Goal: Information Seeking & Learning: Learn about a topic

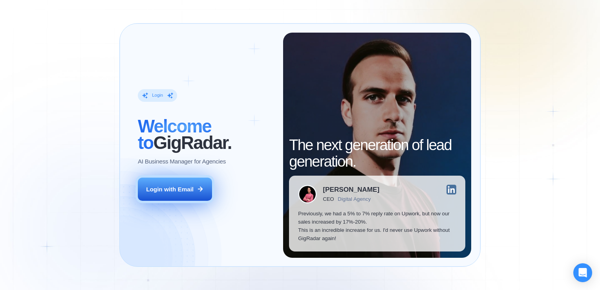
click at [176, 183] on button "Login with Email" at bounding box center [175, 189] width 74 height 23
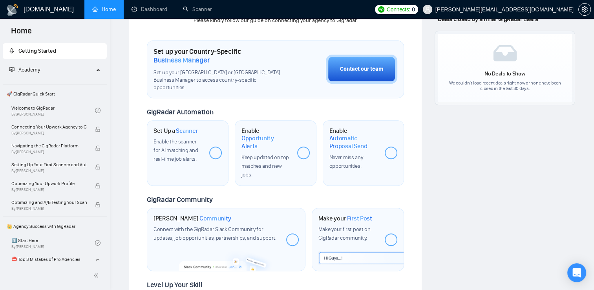
scroll to position [302, 0]
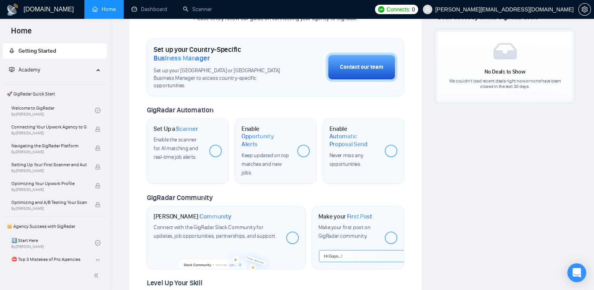
click at [180, 146] on span "Enable the scanner for AI matching and real-time job alerts." at bounding box center [176, 148] width 44 height 24
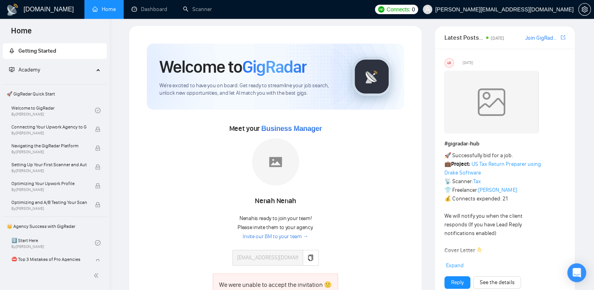
scroll to position [0, 0]
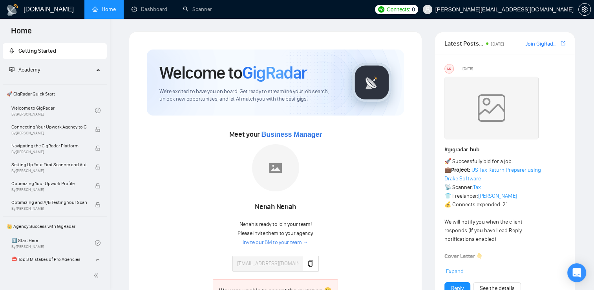
click at [289, 142] on div "Meet your Business Manager Nenah Nenah Nenah is ready to join your team! Please…" at bounding box center [275, 226] width 257 height 197
click at [281, 244] on link "Invite our BM to your team →" at bounding box center [276, 242] width 66 height 7
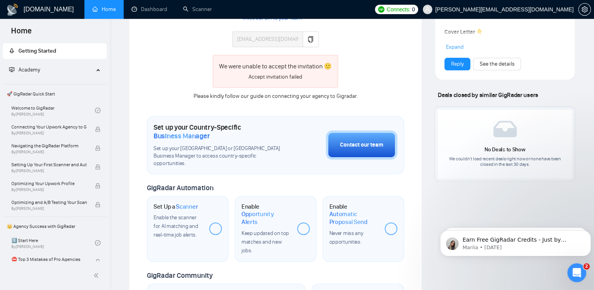
scroll to position [225, 0]
click at [151, 10] on link "Dashboard" at bounding box center [150, 9] width 36 height 7
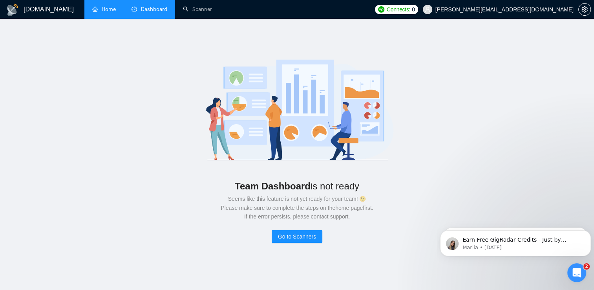
click at [101, 7] on link "Home" at bounding box center [104, 9] width 24 height 7
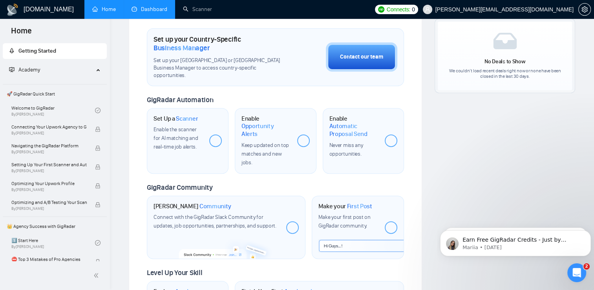
scroll to position [313, 0]
click at [183, 126] on span "Enable the scanner for AI matching and real-time job alerts." at bounding box center [176, 138] width 44 height 24
click at [200, 139] on div "Enable the scanner for AI matching and real-time job alerts." at bounding box center [178, 138] width 49 height 26
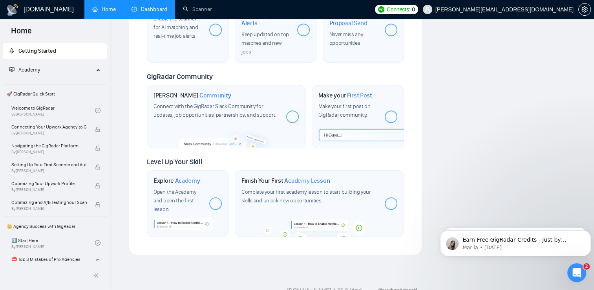
scroll to position [432, 0]
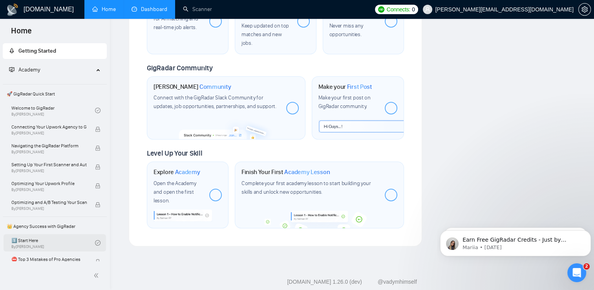
click at [25, 240] on link "1️⃣ Start Here By Vadym Ovcharenko" at bounding box center [53, 242] width 84 height 17
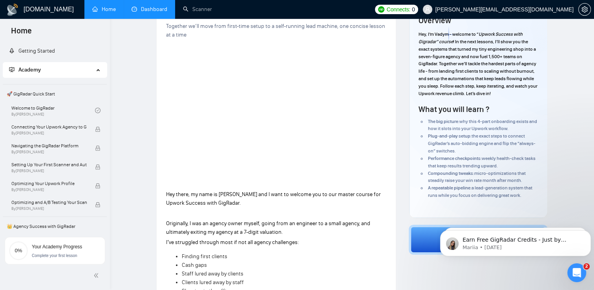
scroll to position [62, 0]
click at [39, 52] on link "Getting Started" at bounding box center [32, 51] width 46 height 7
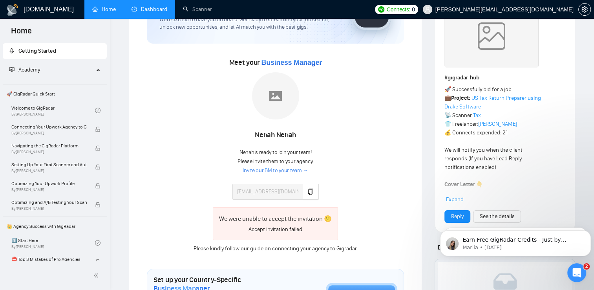
scroll to position [72, 0]
click at [555, 246] on p "Mariia • 1w ago" at bounding box center [522, 247] width 119 height 7
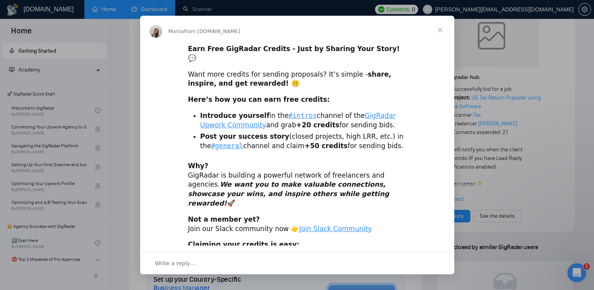
scroll to position [11, 0]
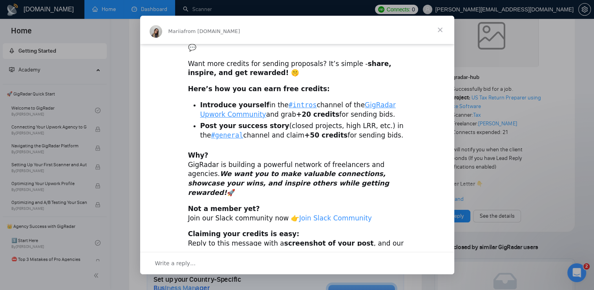
click at [332, 214] on link "Join Slack Community" at bounding box center [335, 218] width 73 height 8
click at [446, 25] on span "Close" at bounding box center [440, 30] width 28 height 28
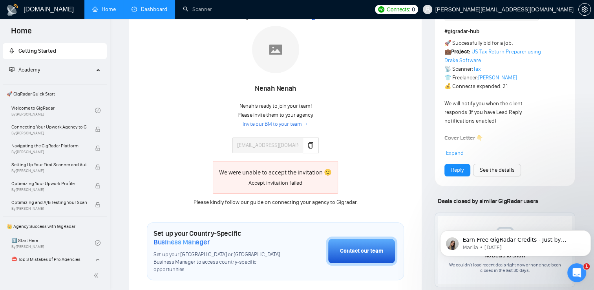
scroll to position [0, 0]
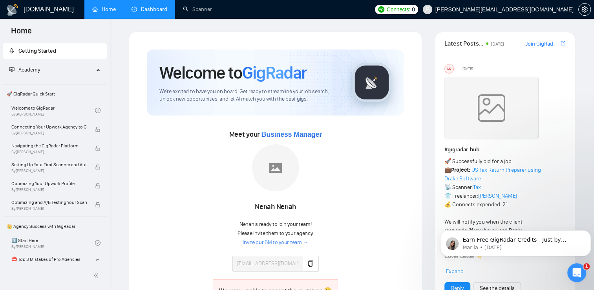
click at [573, 186] on div "US Friday # gigradar-hub 🚀 Successfully bid for a job. 💼 Project: US Tax Return…" at bounding box center [505, 179] width 140 height 249
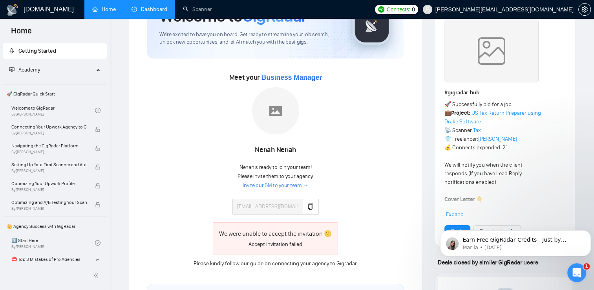
scroll to position [58, 0]
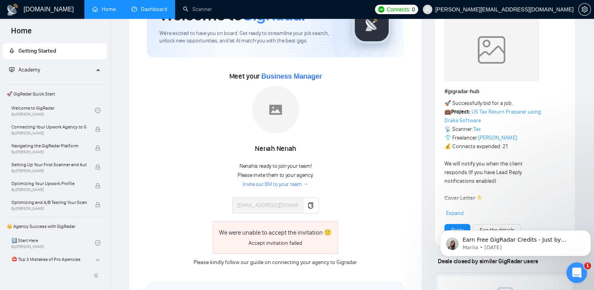
click at [575, 275] on icon "Open Intercom Messenger" at bounding box center [576, 271] width 13 height 13
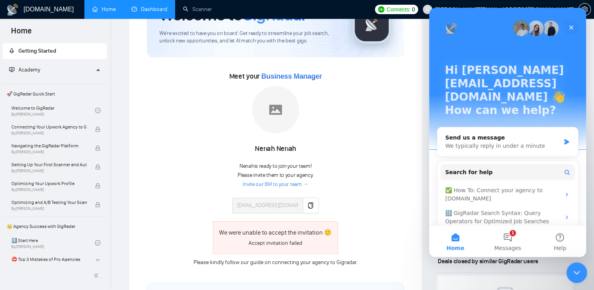
scroll to position [13, 0]
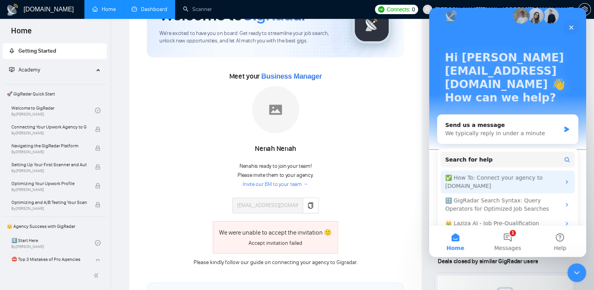
click at [520, 174] on div "✅ How To: Connect your agency to GigRadar.io" at bounding box center [502, 182] width 115 height 16
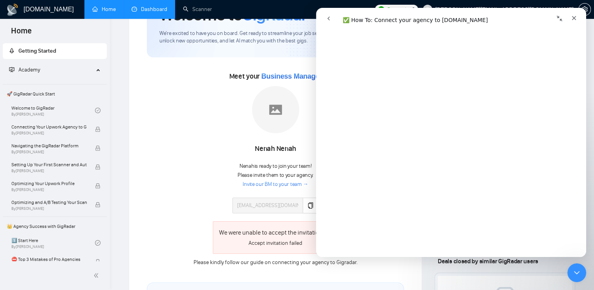
scroll to position [225, 0]
click at [575, 18] on icon "Close" at bounding box center [574, 18] width 4 height 4
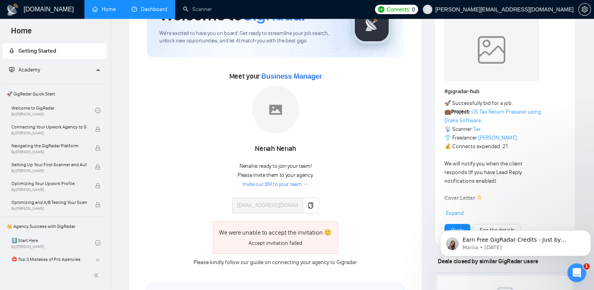
scroll to position [0, 0]
click at [52, 102] on link "Welcome to GigRadar By Vlad Timinsky" at bounding box center [53, 110] width 84 height 17
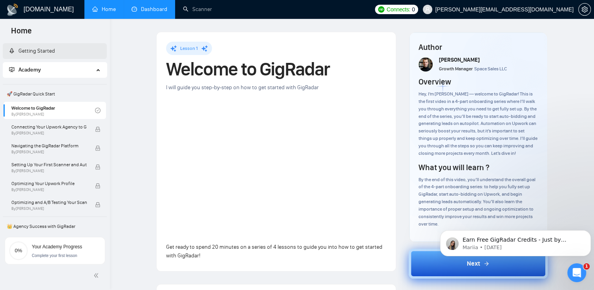
click at [476, 268] on span "Next" at bounding box center [473, 263] width 13 height 9
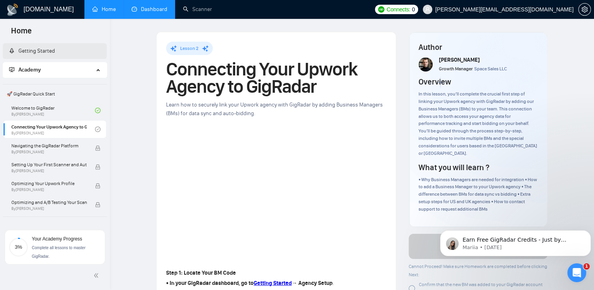
click at [577, 278] on div "Open Intercom Messenger" at bounding box center [576, 271] width 26 height 26
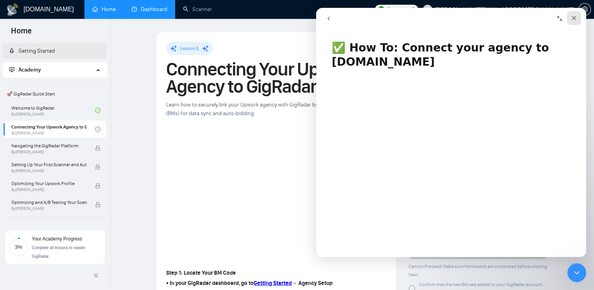
click at [575, 15] on icon "Close" at bounding box center [574, 18] width 6 height 6
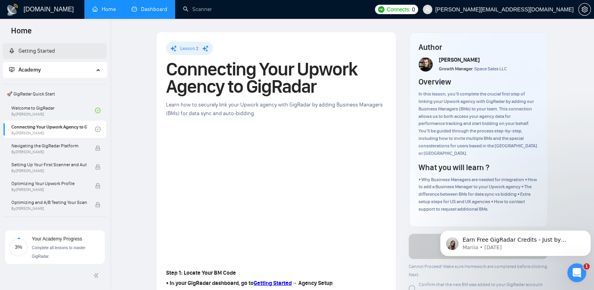
click at [33, 53] on link "Getting Started" at bounding box center [32, 51] width 46 height 7
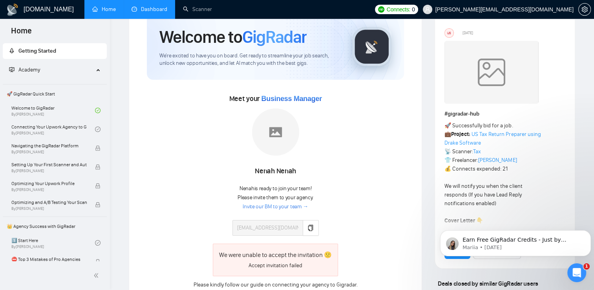
scroll to position [37, 0]
click at [308, 225] on icon "copy" at bounding box center [311, 227] width 6 height 6
click at [293, 205] on link "Invite our BM to your team →" at bounding box center [276, 205] width 66 height 7
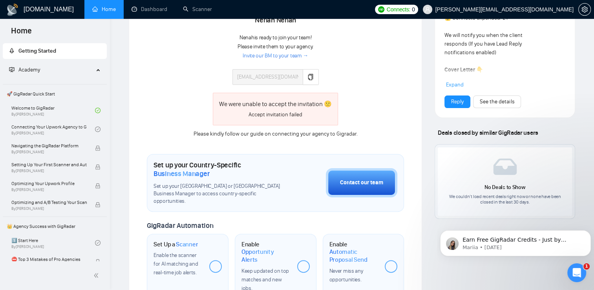
scroll to position [187, 0]
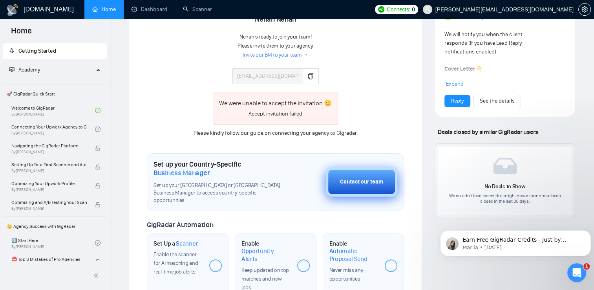
click at [360, 180] on div "Contact our team" at bounding box center [361, 182] width 43 height 9
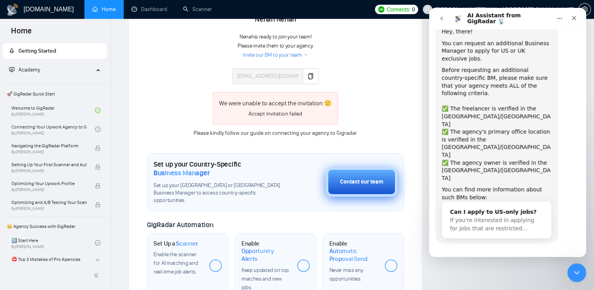
scroll to position [33, 0]
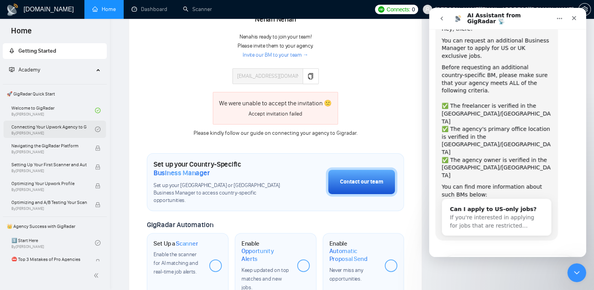
click at [60, 127] on link "Connecting Your Upwork Agency to GigRadar By [PERSON_NAME]" at bounding box center [53, 129] width 84 height 17
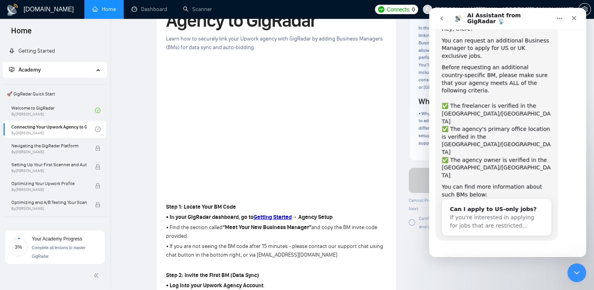
scroll to position [69, 0]
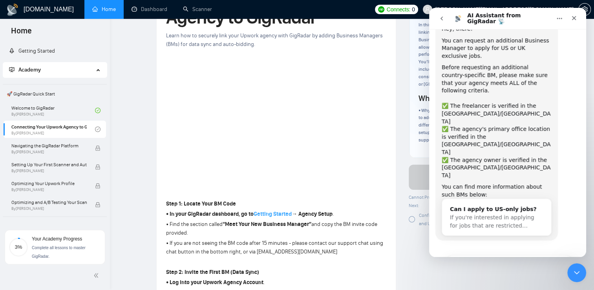
click at [269, 213] on strong "Getting Started" at bounding box center [273, 214] width 38 height 7
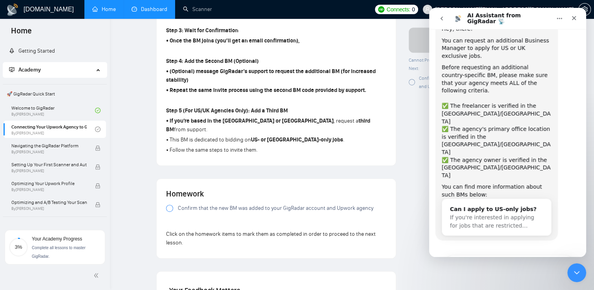
scroll to position [444, 0]
click at [169, 207] on div at bounding box center [169, 207] width 7 height 7
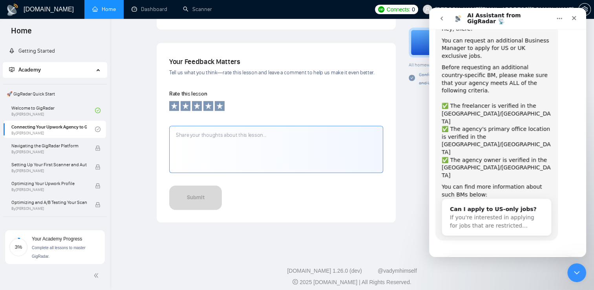
scroll to position [676, 0]
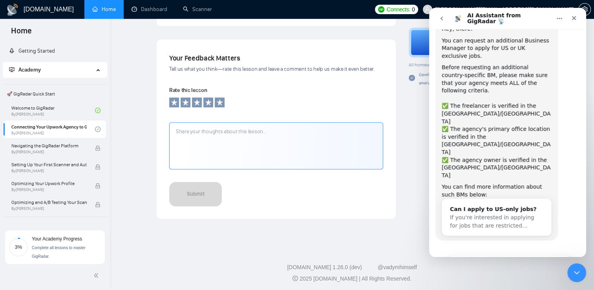
click at [267, 139] on textarea at bounding box center [276, 145] width 214 height 47
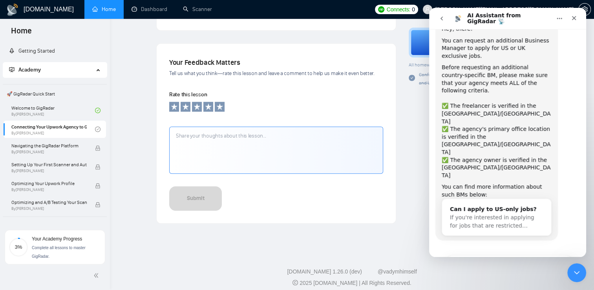
scroll to position [665, 0]
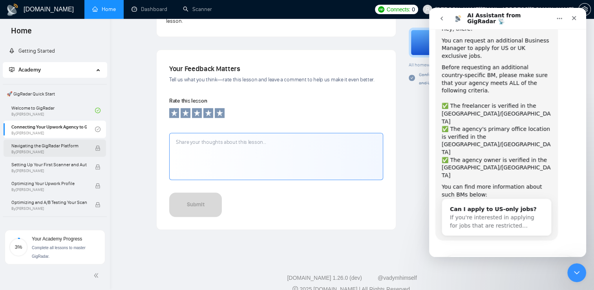
click at [47, 151] on span "By [PERSON_NAME]" at bounding box center [48, 152] width 75 height 5
click at [288, 204] on div "Submit" at bounding box center [276, 204] width 214 height 24
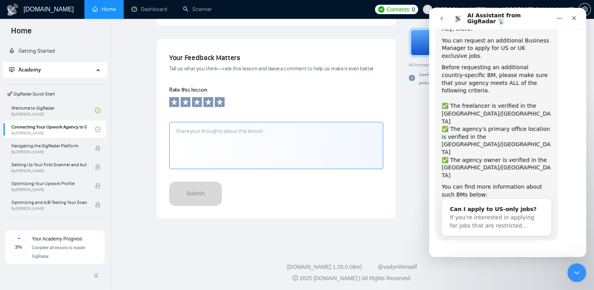
scroll to position [677, 0]
click at [252, 127] on textarea at bounding box center [276, 144] width 214 height 47
type textarea "I have added [PERSON_NAME]."
click at [221, 100] on icon at bounding box center [219, 100] width 7 height 7
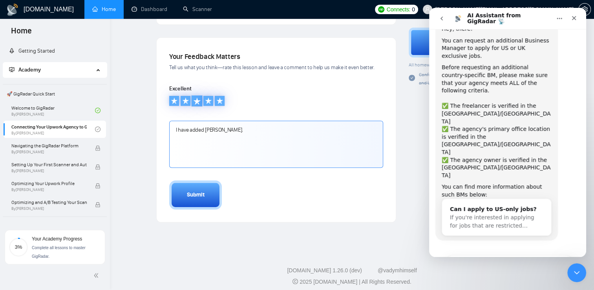
click at [194, 101] on icon at bounding box center [197, 101] width 8 height 8
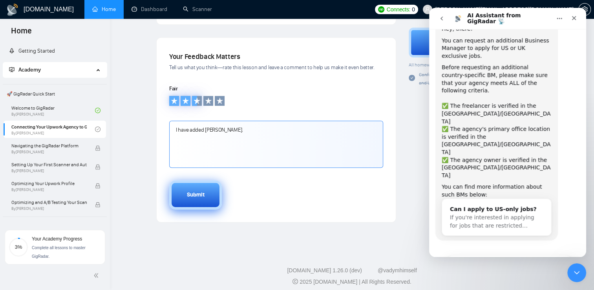
click at [202, 198] on button "Submit" at bounding box center [195, 194] width 53 height 29
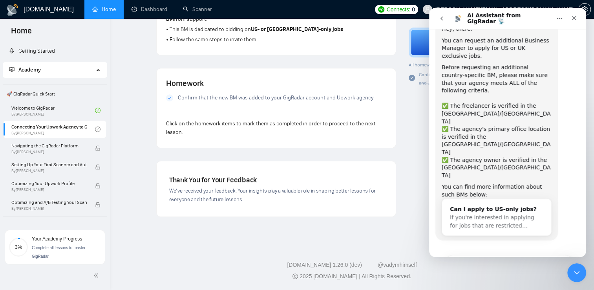
scroll to position [553, 0]
click at [575, 17] on icon "Close" at bounding box center [574, 18] width 4 height 4
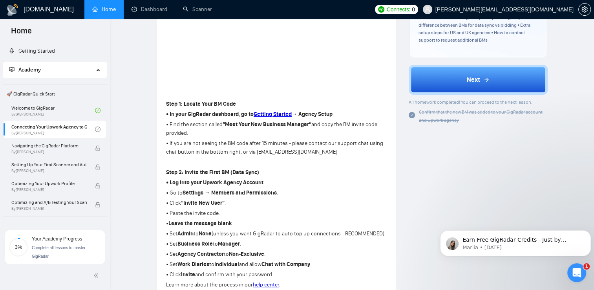
scroll to position [180, 0]
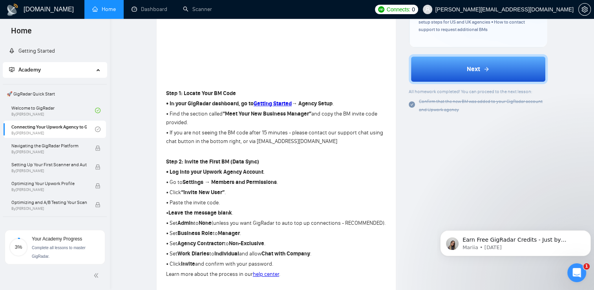
click at [376, 227] on p "• Set Admin to None (unless you want GigRadar to auto top up connections - RECO…" at bounding box center [276, 223] width 220 height 9
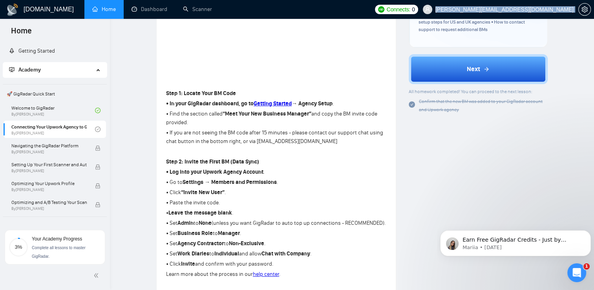
scroll to position [0, 0]
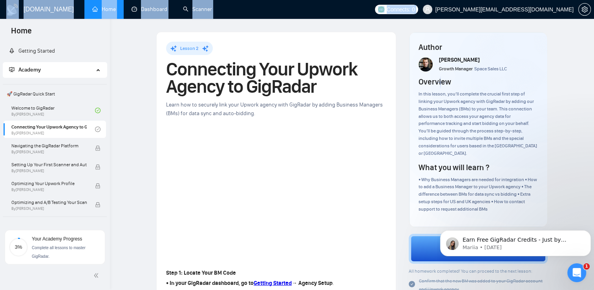
drag, startPoint x: 376, startPoint y: 230, endPoint x: 242, endPoint y: -29, distance: 291.5
click at [242, 0] on html "Home Getting Started Academy 🚀 GigRadar Quick Start Welcome to GigRadar By [PER…" at bounding box center [297, 145] width 594 height 290
click at [35, 48] on link "Getting Started" at bounding box center [32, 51] width 46 height 7
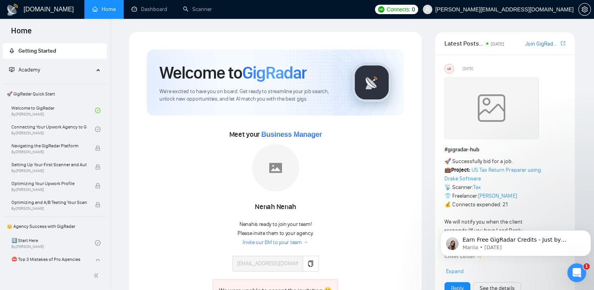
click at [284, 235] on span "Please invite them to your agency." at bounding box center [276, 233] width 76 height 7
click at [282, 243] on link "Invite our BM to your team →" at bounding box center [276, 242] width 66 height 7
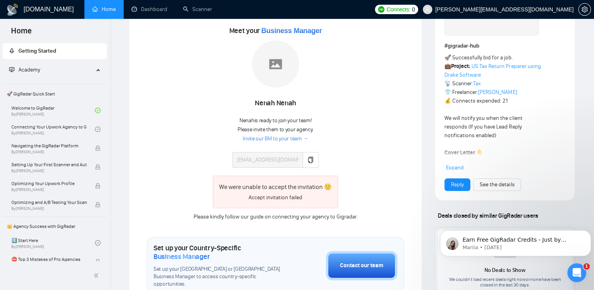
scroll to position [117, 0]
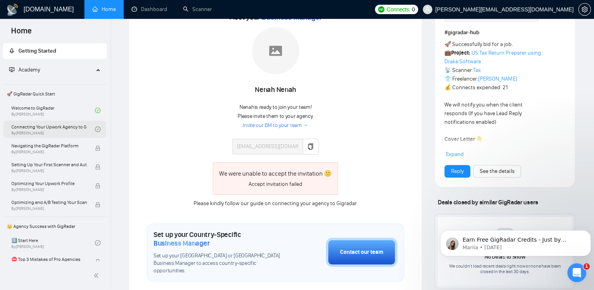
click at [51, 126] on link "Connecting Your Upwork Agency to GigRadar By [PERSON_NAME]" at bounding box center [53, 129] width 84 height 17
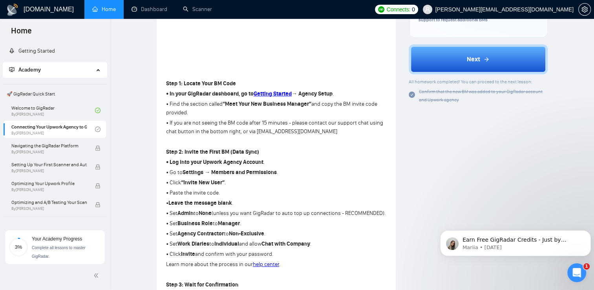
scroll to position [190, 0]
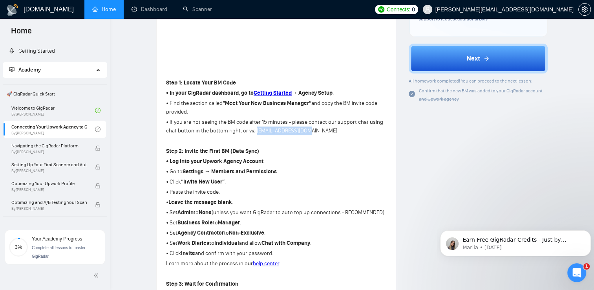
drag, startPoint x: 305, startPoint y: 131, endPoint x: 255, endPoint y: 129, distance: 50.7
click at [255, 129] on p "• If you are not seeing the BM code after 15 minutes - please contact our suppo…" at bounding box center [276, 126] width 220 height 17
drag, startPoint x: 255, startPoint y: 129, endPoint x: 259, endPoint y: 131, distance: 4.6
copy p "support@gigradar.io"
click at [47, 53] on link "Getting Started" at bounding box center [32, 51] width 46 height 7
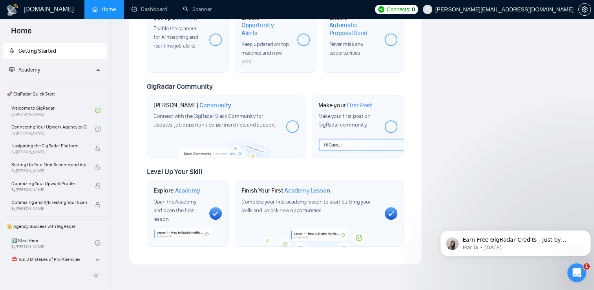
scroll to position [414, 0]
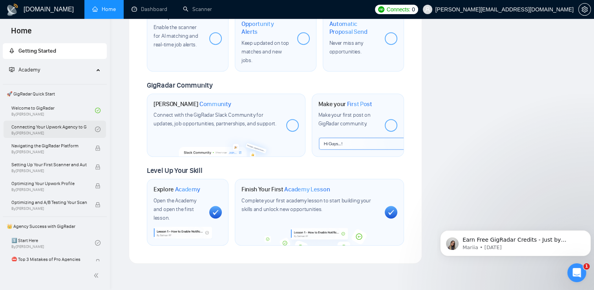
click at [48, 137] on link "Connecting Your Upwork Agency to GigRadar By [PERSON_NAME]" at bounding box center [53, 129] width 84 height 17
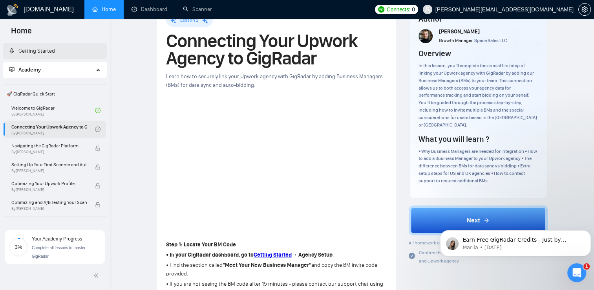
scroll to position [36, 0]
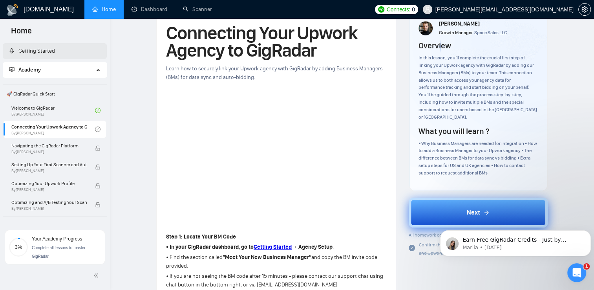
click at [500, 207] on button "Next" at bounding box center [478, 213] width 139 height 30
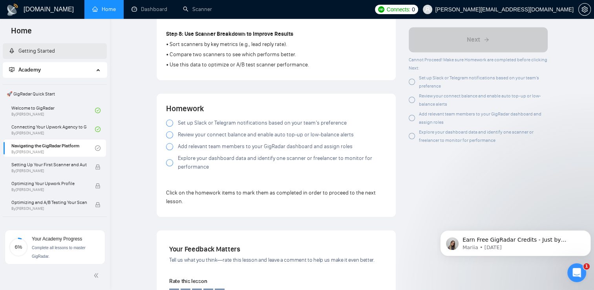
scroll to position [662, 0]
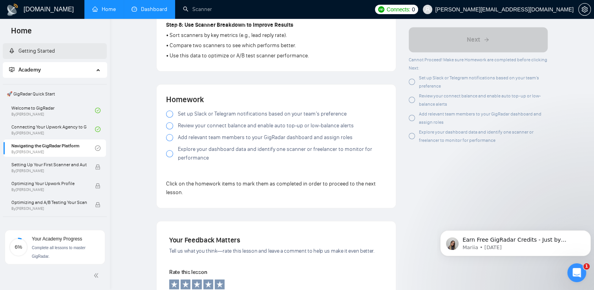
click at [141, 12] on link "Dashboard" at bounding box center [150, 9] width 36 height 7
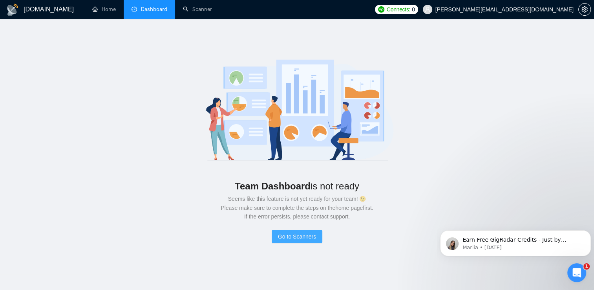
drag, startPoint x: 296, startPoint y: 248, endPoint x: 302, endPoint y: 236, distance: 13.4
click at [302, 236] on div "Team Dashboard is not ready Seems like this feature is not yet ready for your t…" at bounding box center [297, 146] width 569 height 230
click at [302, 236] on span "Go to Scanners" at bounding box center [297, 236] width 38 height 9
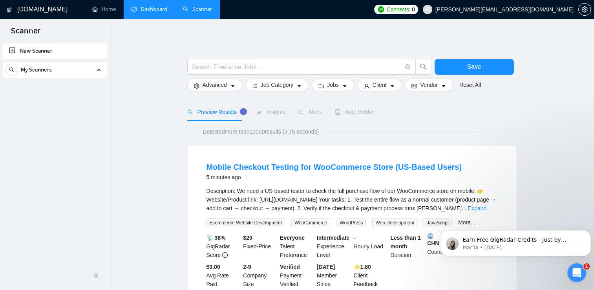
click at [146, 18] on li "Dashboard" at bounding box center [149, 9] width 51 height 19
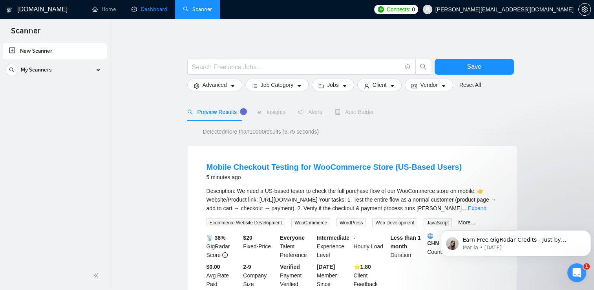
click at [149, 11] on link "Dashboard" at bounding box center [150, 9] width 36 height 7
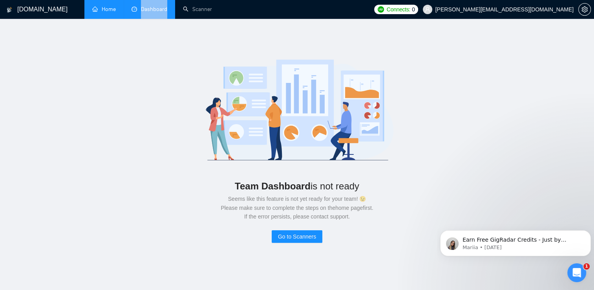
click at [109, 11] on link "Home" at bounding box center [104, 9] width 24 height 7
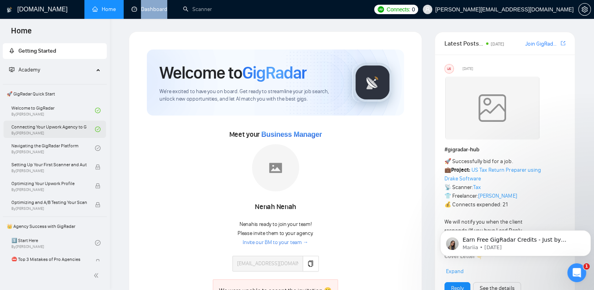
click at [75, 135] on link "Connecting Your Upwork Agency to GigRadar By [PERSON_NAME]" at bounding box center [53, 129] width 84 height 17
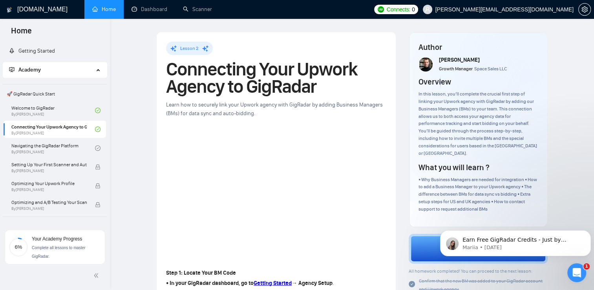
click at [66, 157] on div "Welcome to GigRadar By Vlad Timinsky Connecting Your Upwork Agency to GigRadar …" at bounding box center [55, 158] width 103 height 112
click at [66, 155] on link "Navigating the GigRadar Platform By Vlad Timinsky" at bounding box center [53, 147] width 84 height 17
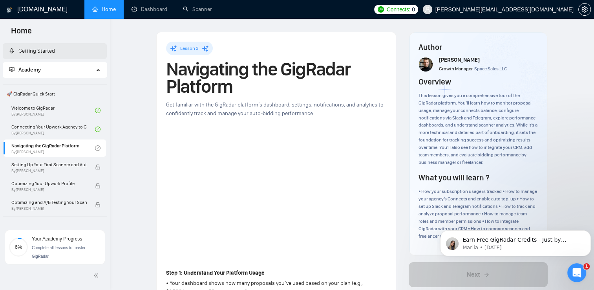
click at [55, 53] on link "Getting Started" at bounding box center [32, 51] width 46 height 7
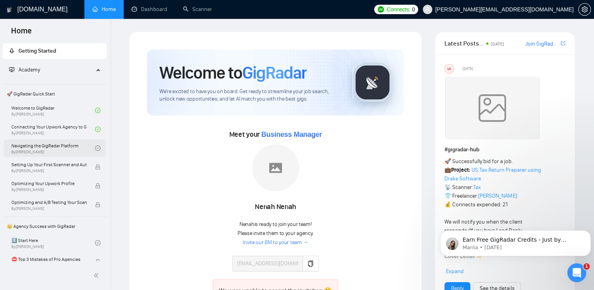
click at [77, 144] on link "Navigating the GigRadar Platform By Vlad Timinsky" at bounding box center [53, 147] width 84 height 17
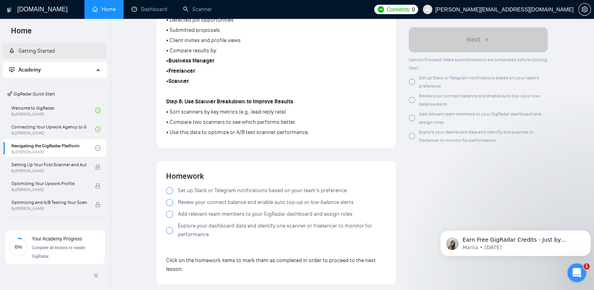
scroll to position [589, 0]
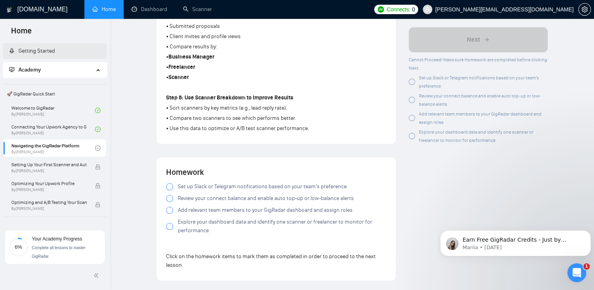
click at [170, 186] on div at bounding box center [169, 186] width 7 height 7
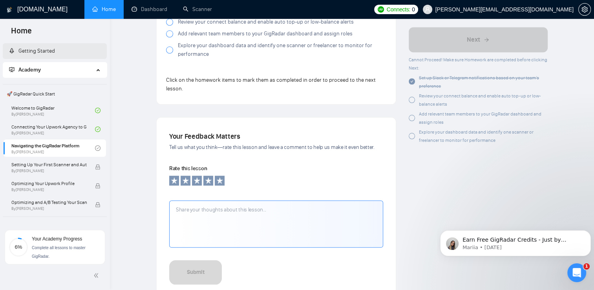
scroll to position [767, 0]
click at [198, 177] on icon at bounding box center [197, 179] width 8 height 8
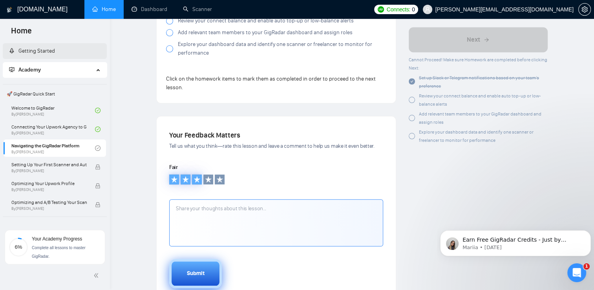
click at [190, 273] on div "Submit" at bounding box center [196, 273] width 18 height 9
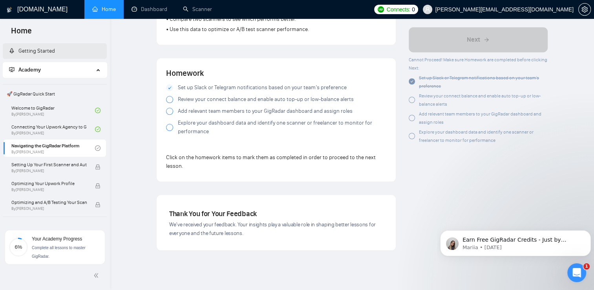
scroll to position [689, 0]
drag, startPoint x: 596, startPoint y: 59, endPoint x: 141, endPoint y: 6, distance: 457.5
click at [171, 95] on div at bounding box center [169, 98] width 7 height 7
click at [170, 109] on div at bounding box center [169, 109] width 7 height 7
click at [171, 126] on div at bounding box center [169, 126] width 7 height 7
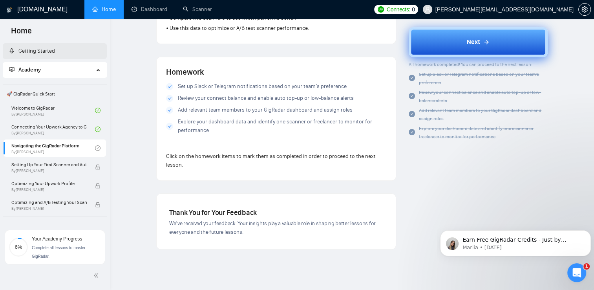
click at [453, 43] on button "Next" at bounding box center [478, 42] width 139 height 30
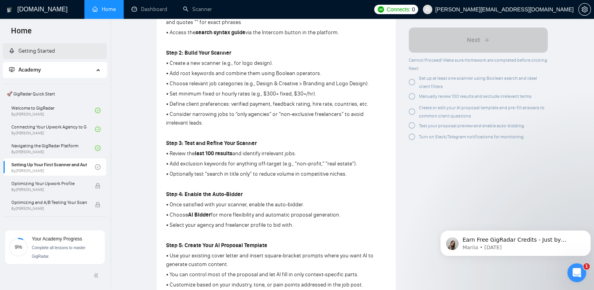
scroll to position [278, 0]
